Goal: Information Seeking & Learning: Learn about a topic

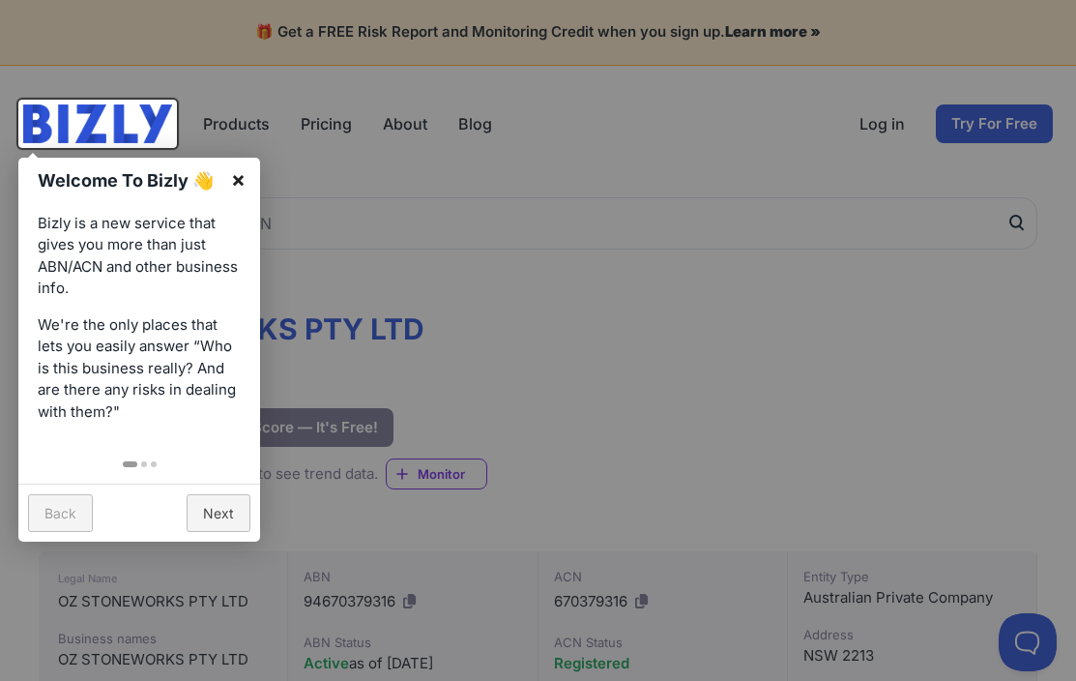
click at [249, 179] on link "×" at bounding box center [239, 180] width 44 height 44
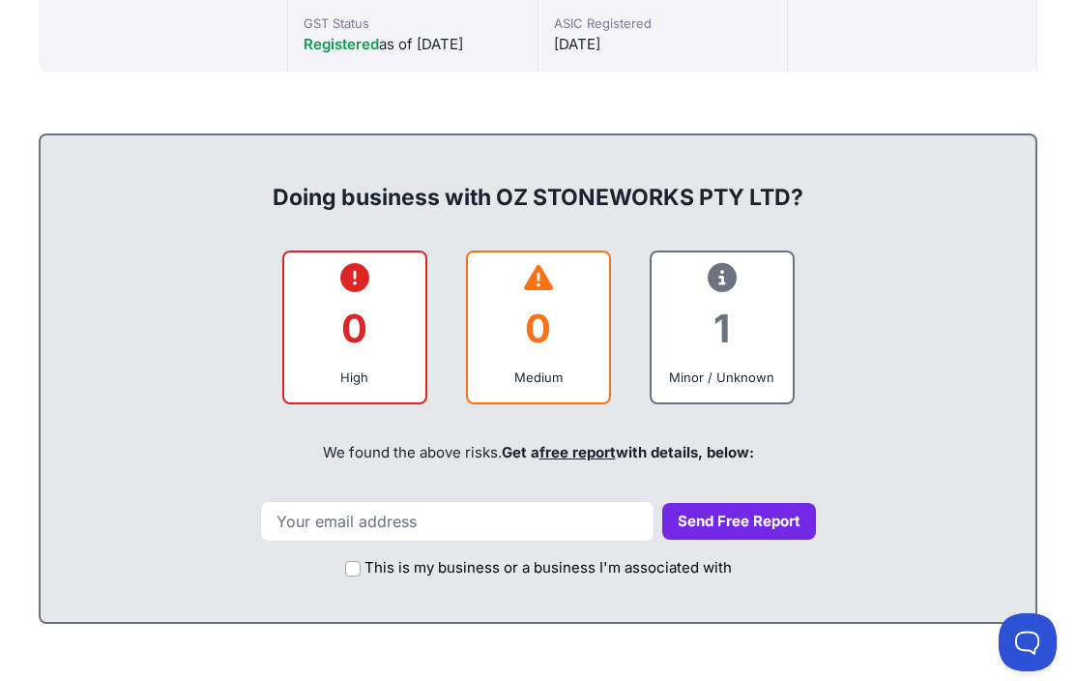
scroll to position [1064, 0]
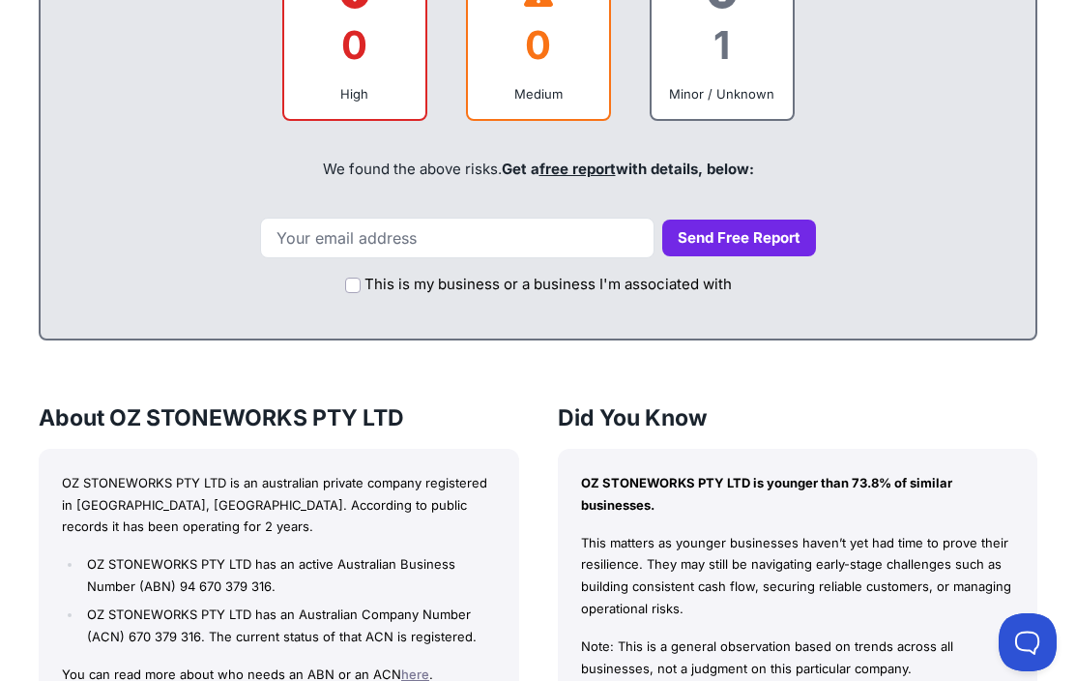
scroll to position [967, 0]
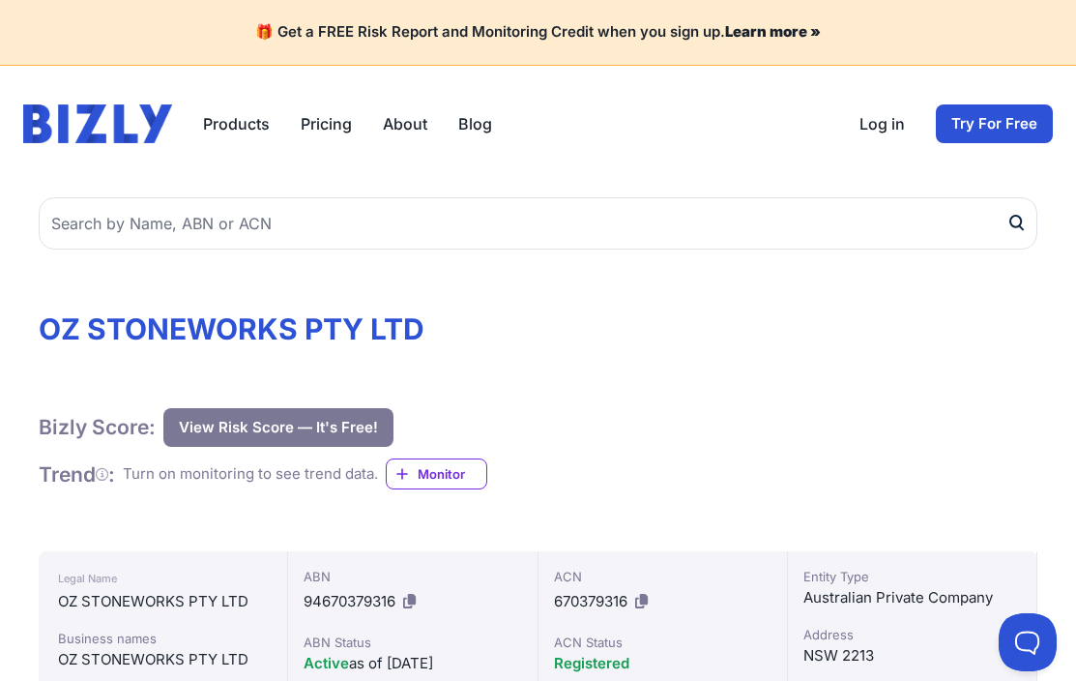
drag, startPoint x: 601, startPoint y: 323, endPoint x: 600, endPoint y: 410, distance: 87.0
click at [600, 410] on div "Bizly Score: View Risk Score — It's Free! View Risk Score — It's Free!" at bounding box center [538, 427] width 999 height 39
